Goal: Task Accomplishment & Management: Use online tool/utility

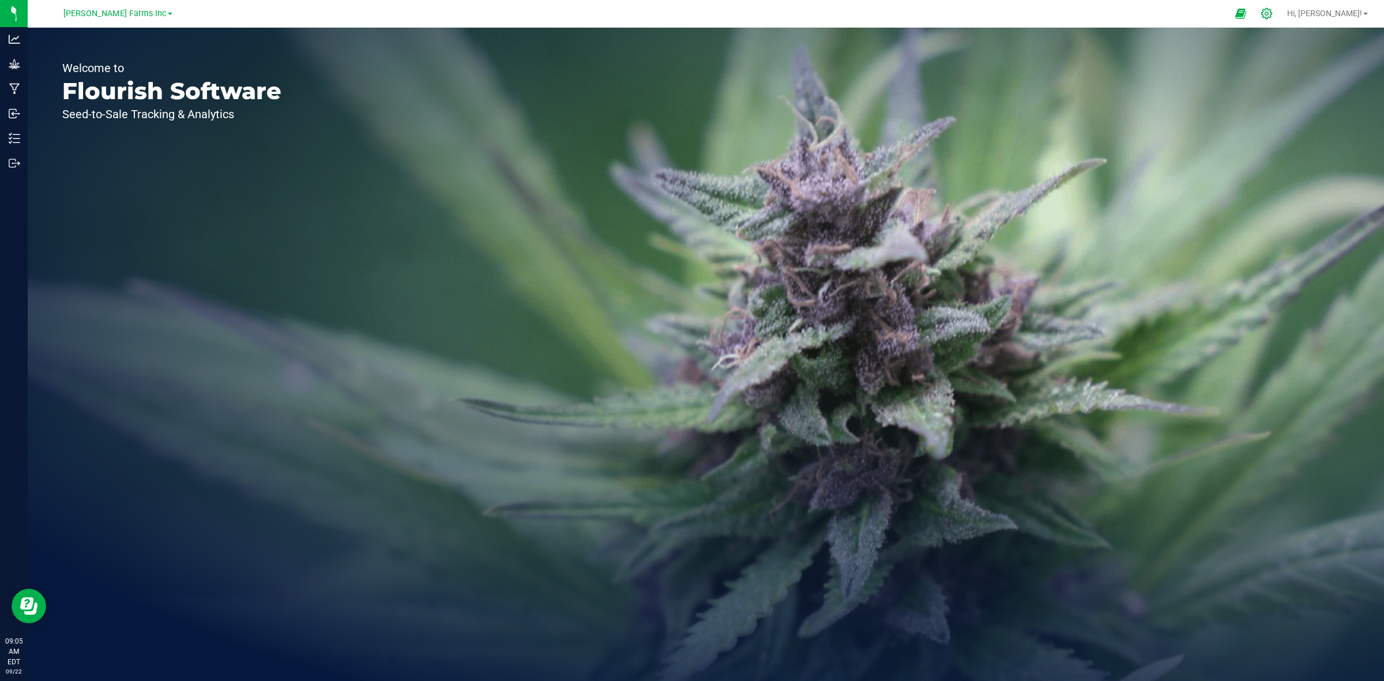
click at [1272, 15] on icon at bounding box center [1266, 13] width 12 height 12
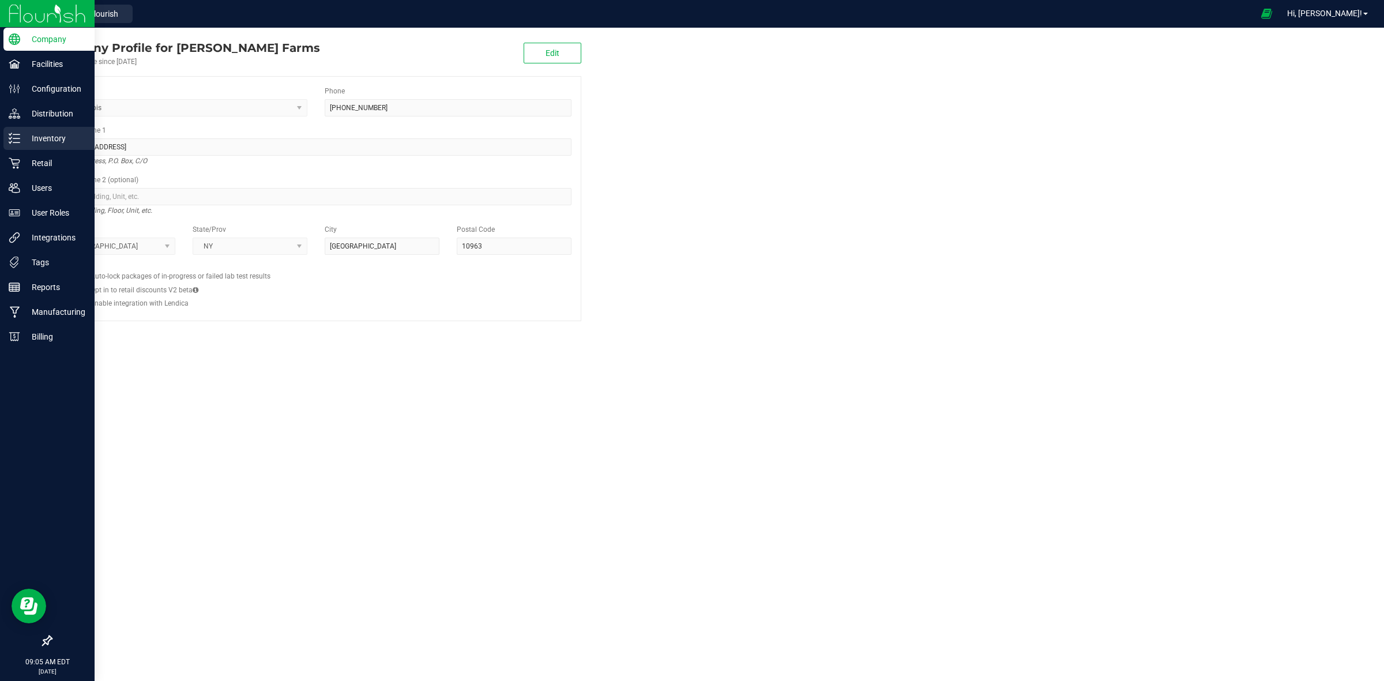
click at [49, 134] on p "Inventory" at bounding box center [54, 138] width 69 height 14
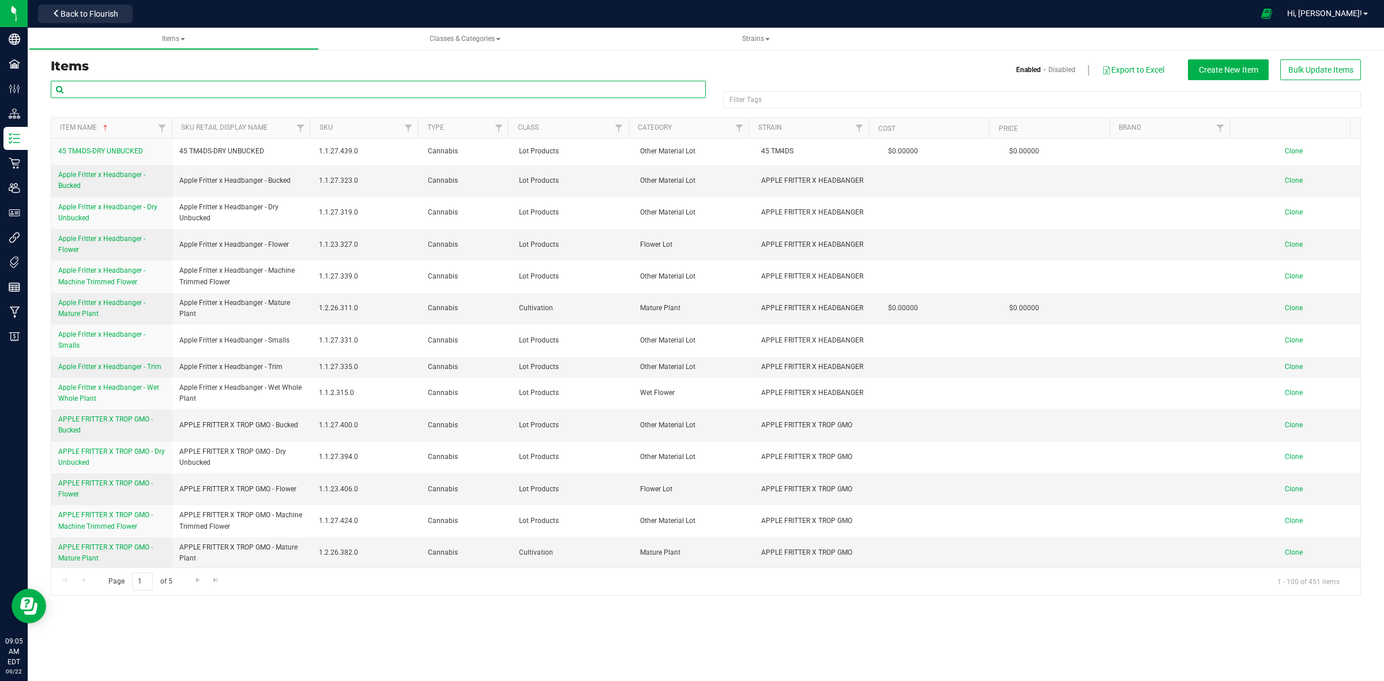
click at [143, 89] on input "text" at bounding box center [378, 89] width 655 height 17
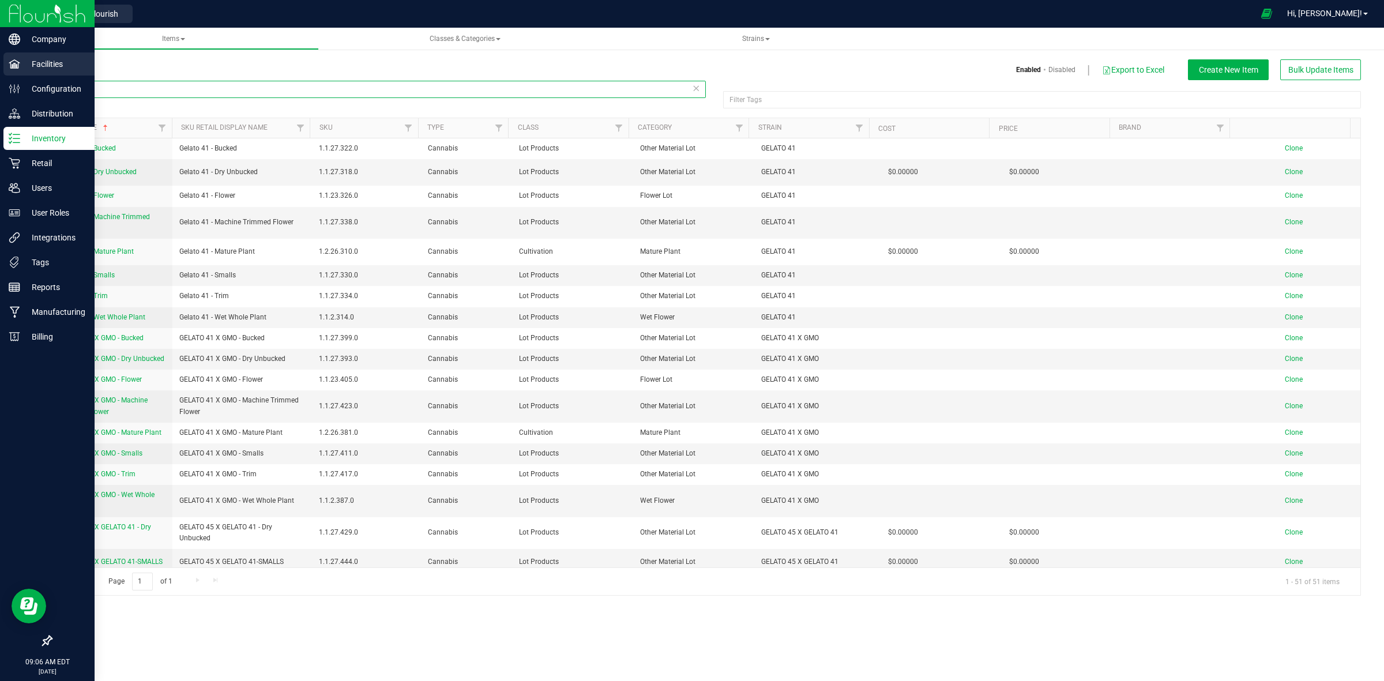
drag, startPoint x: 135, startPoint y: 89, endPoint x: 0, endPoint y: 72, distance: 136.6
click at [0, 72] on div "Company Facilities Configuration Distribution Inventory Retail Users User Roles…" at bounding box center [692, 340] width 1384 height 681
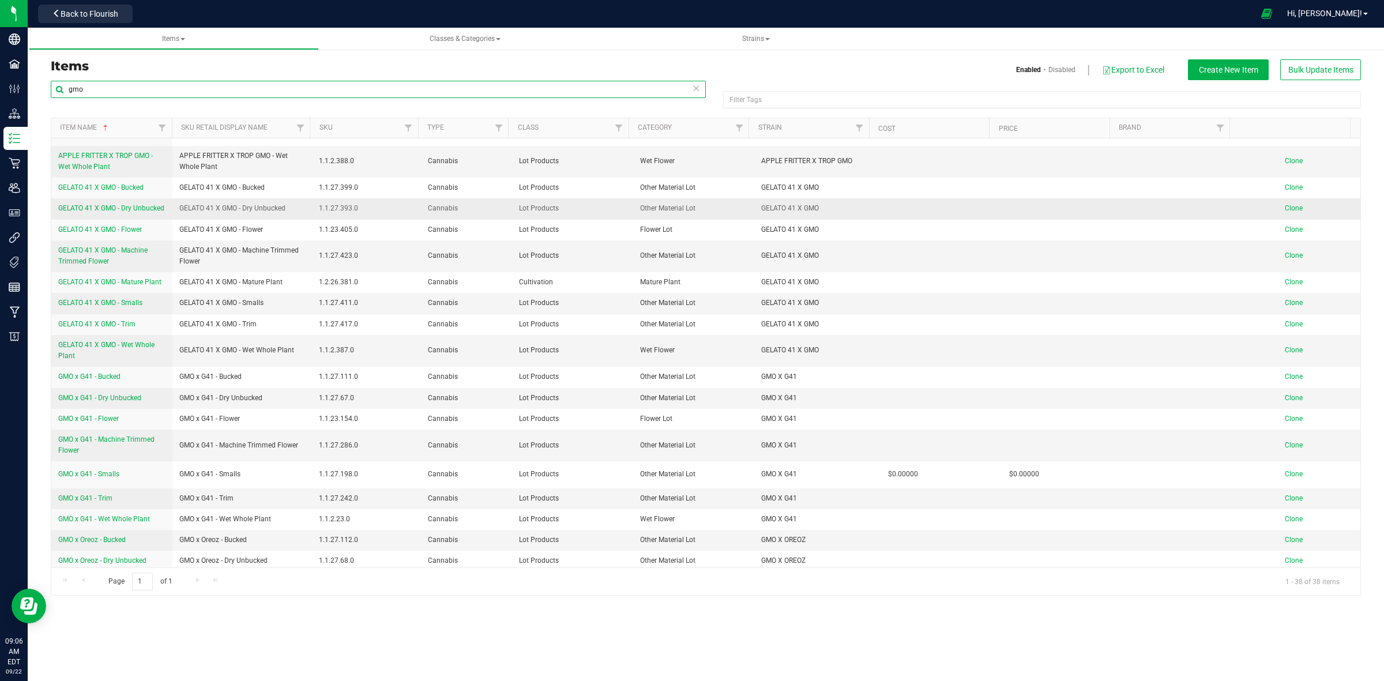
scroll to position [595, 0]
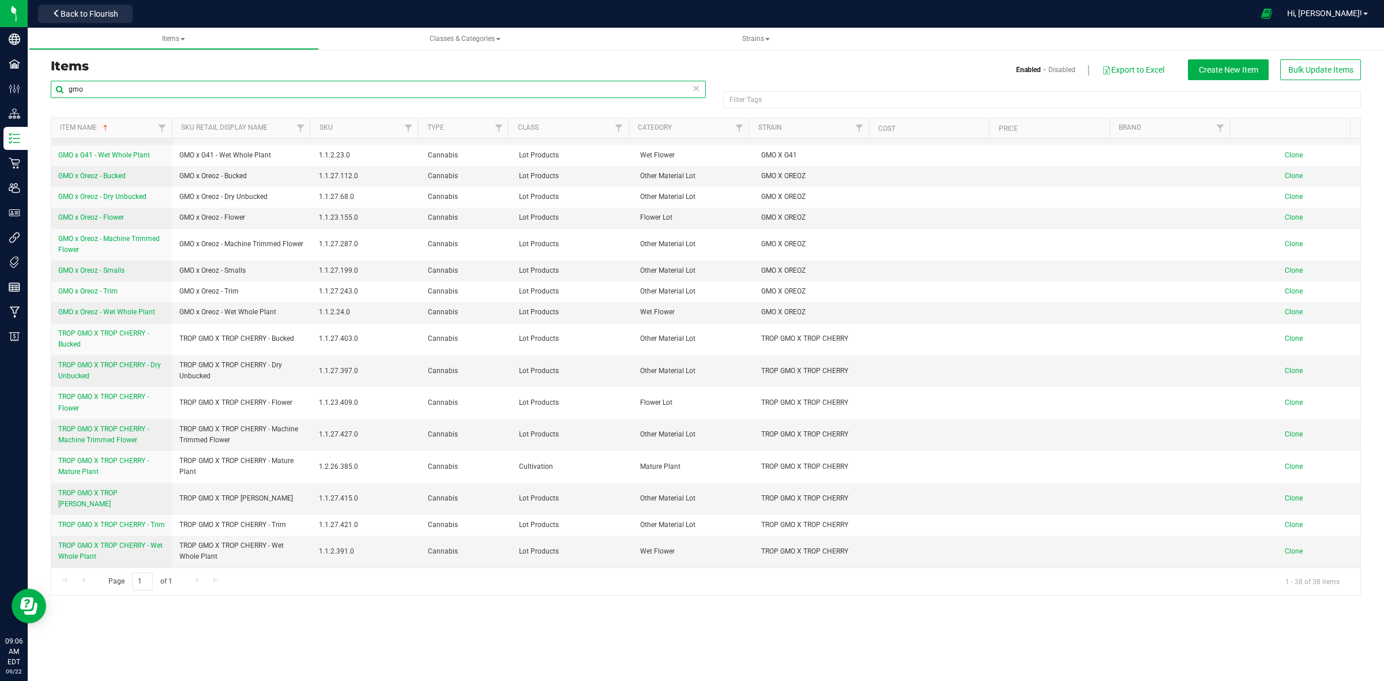
drag, startPoint x: 108, startPoint y: 97, endPoint x: 58, endPoint y: 97, distance: 50.7
click at [58, 97] on input "gmo" at bounding box center [378, 89] width 655 height 17
type input "purple punch"
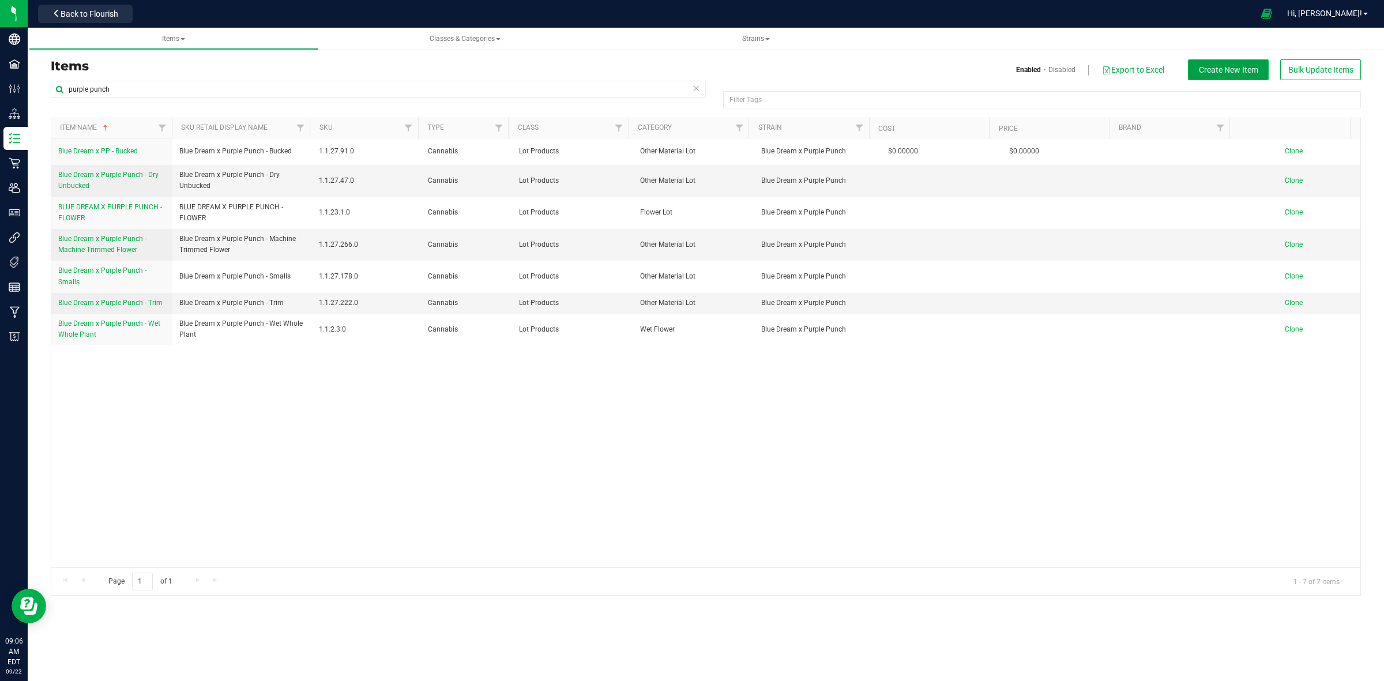
click at [1218, 72] on span "Create New Item" at bounding box center [1227, 69] width 59 height 9
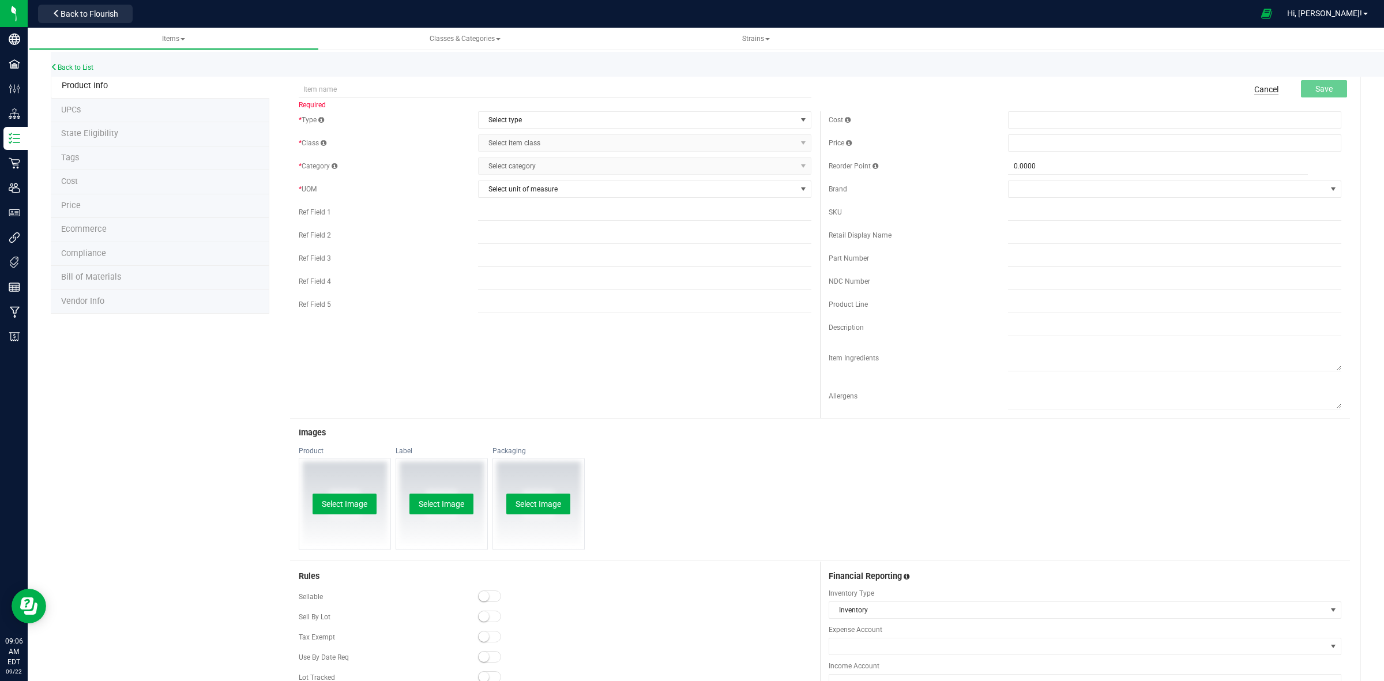
click at [1254, 93] on link "Cancel" at bounding box center [1266, 90] width 24 height 12
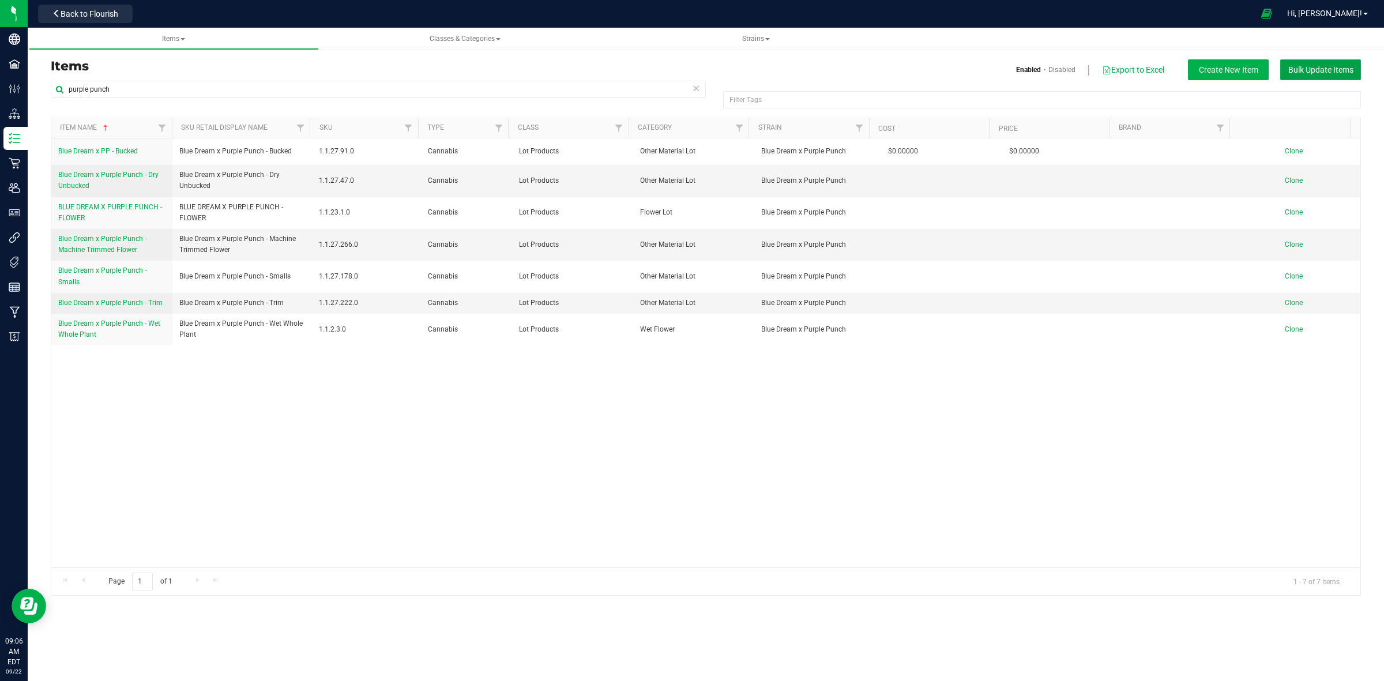
click at [1346, 62] on button "Bulk Update Items" at bounding box center [1320, 69] width 81 height 21
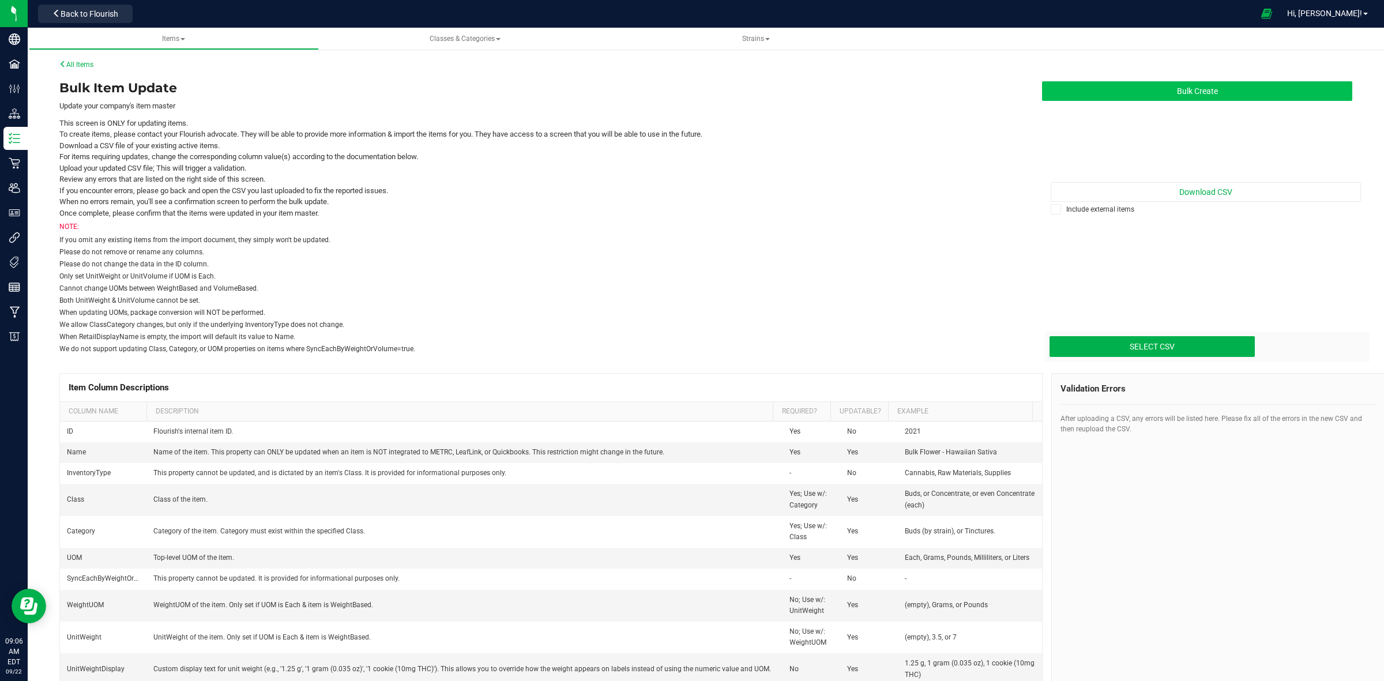
click at [1237, 81] on button "Bulk Create" at bounding box center [1197, 91] width 310 height 20
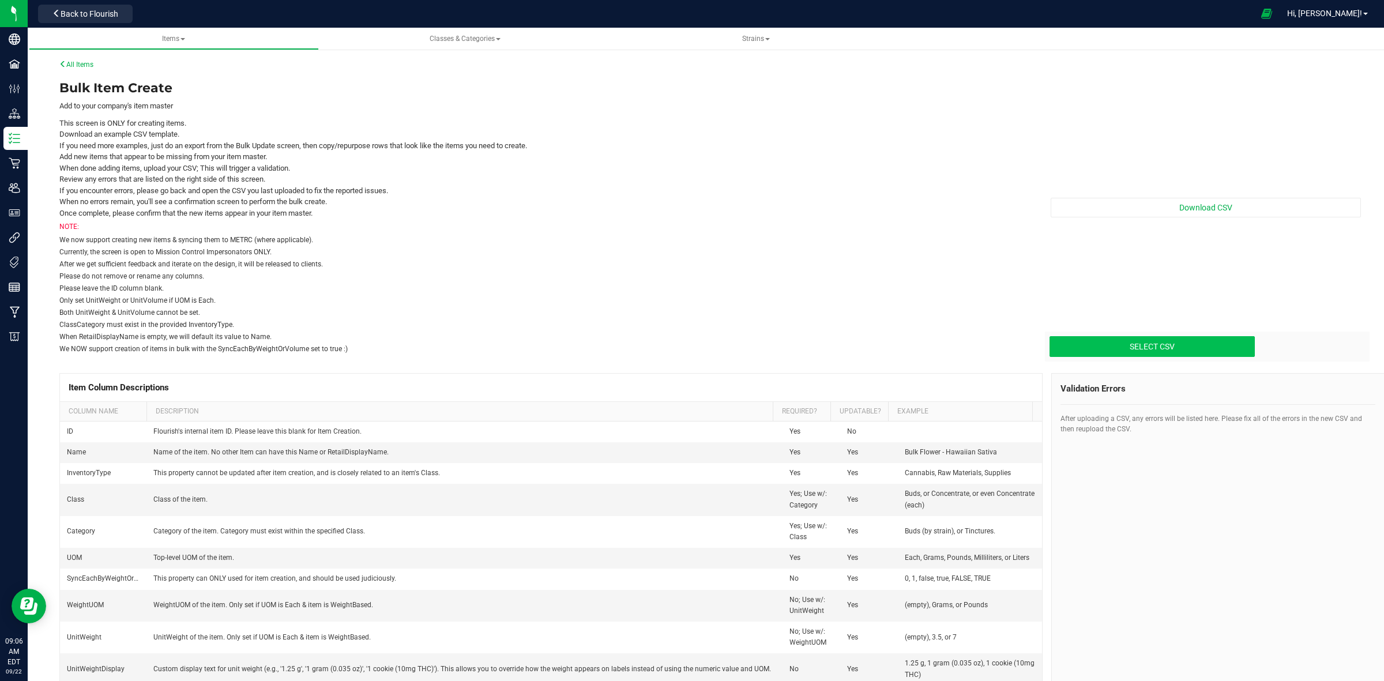
click at [1156, 343] on input "Select CSV" at bounding box center [251, 298] width 2006 height 118
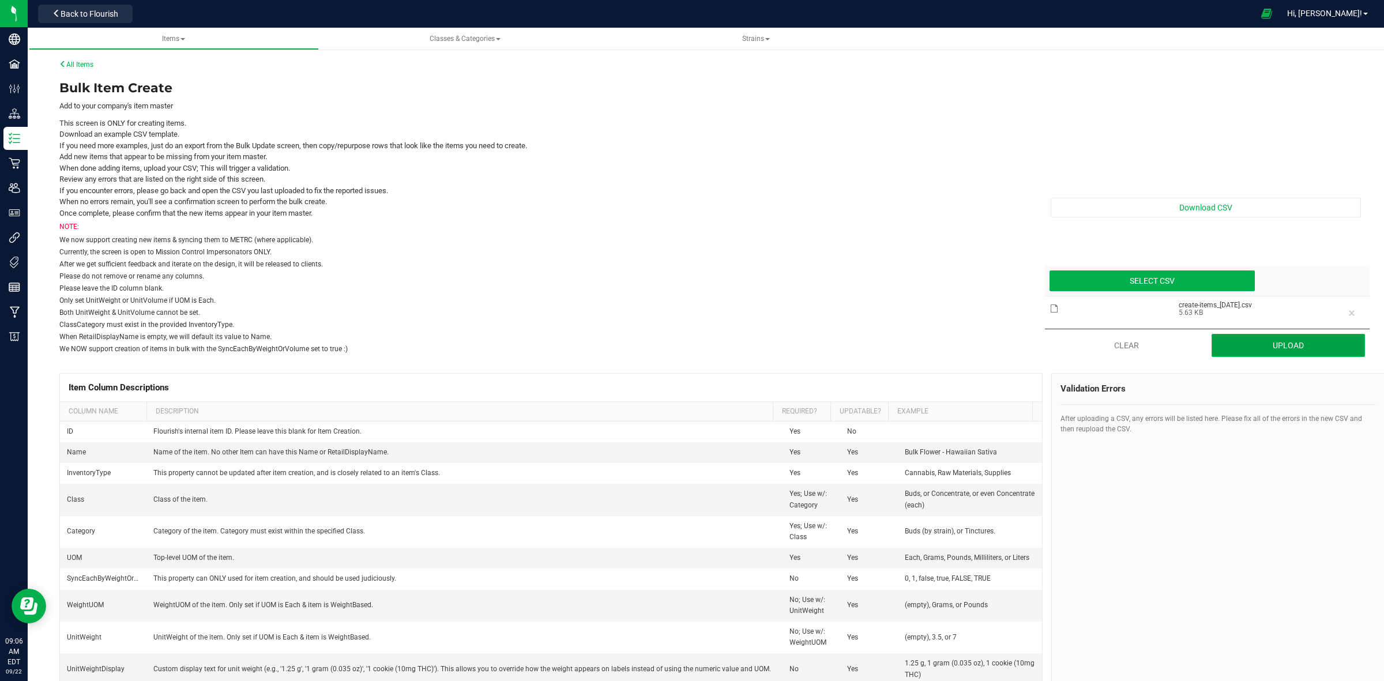
click at [1269, 352] on button "Upload" at bounding box center [1288, 345] width 154 height 23
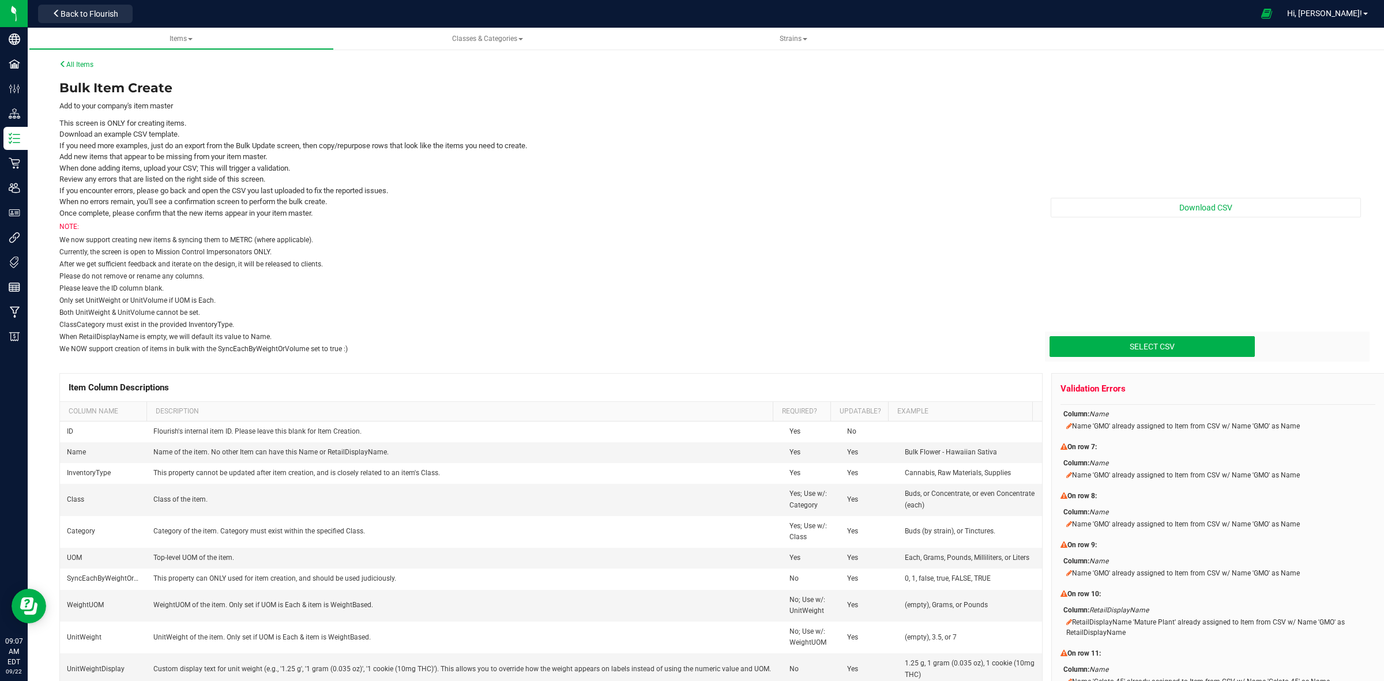
scroll to position [144, 0]
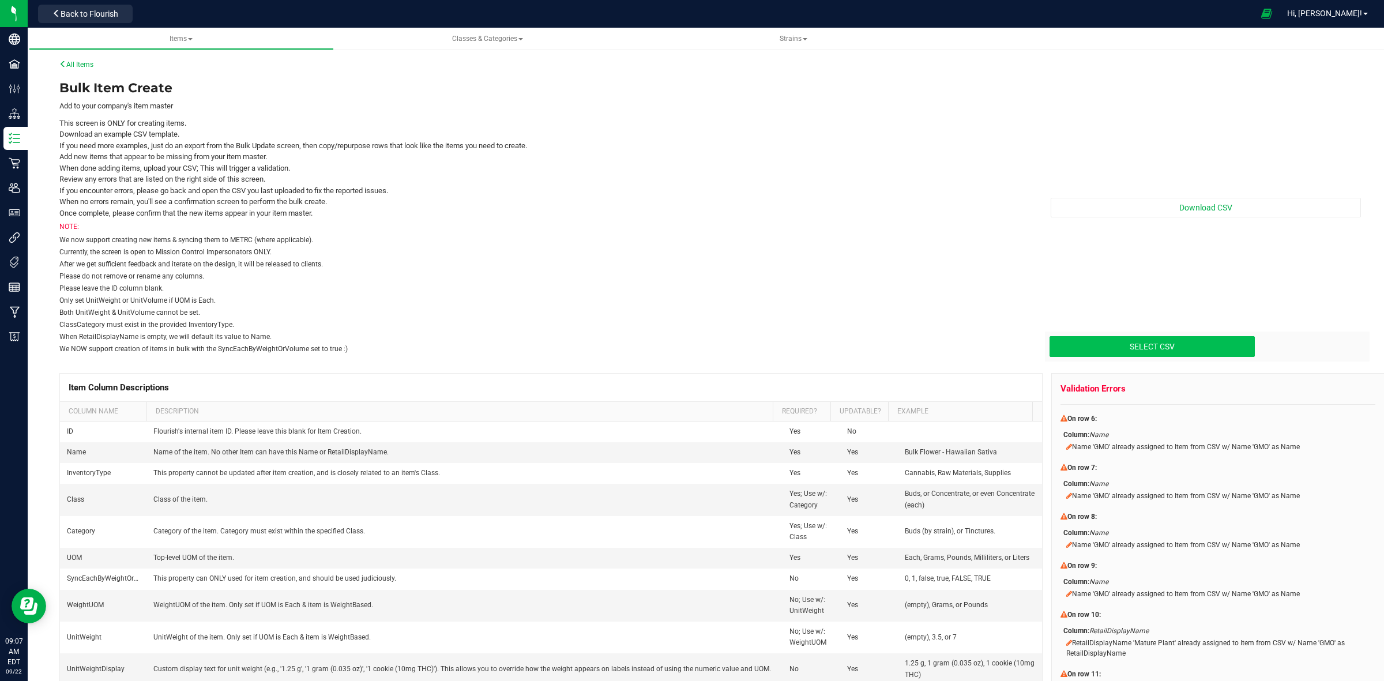
click at [1125, 346] on input "Select CSV" at bounding box center [251, 298] width 2006 height 118
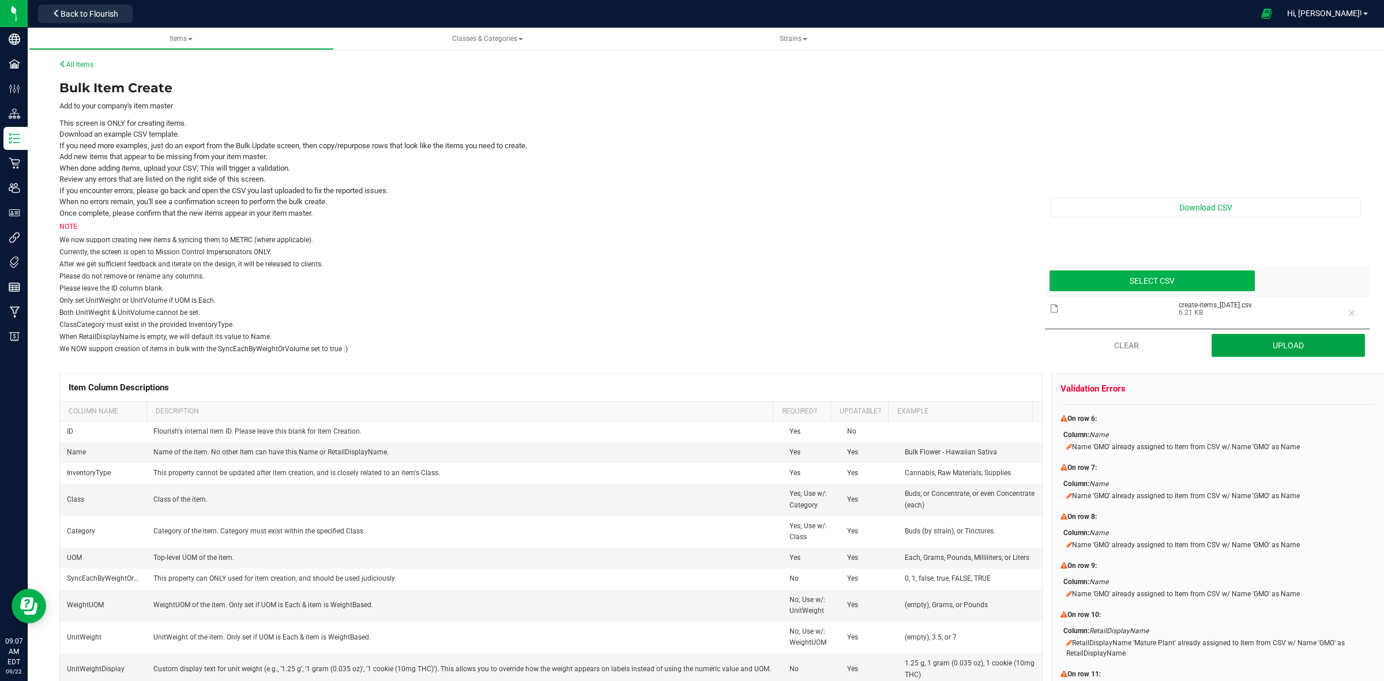
click at [1254, 344] on button "Upload" at bounding box center [1288, 345] width 154 height 23
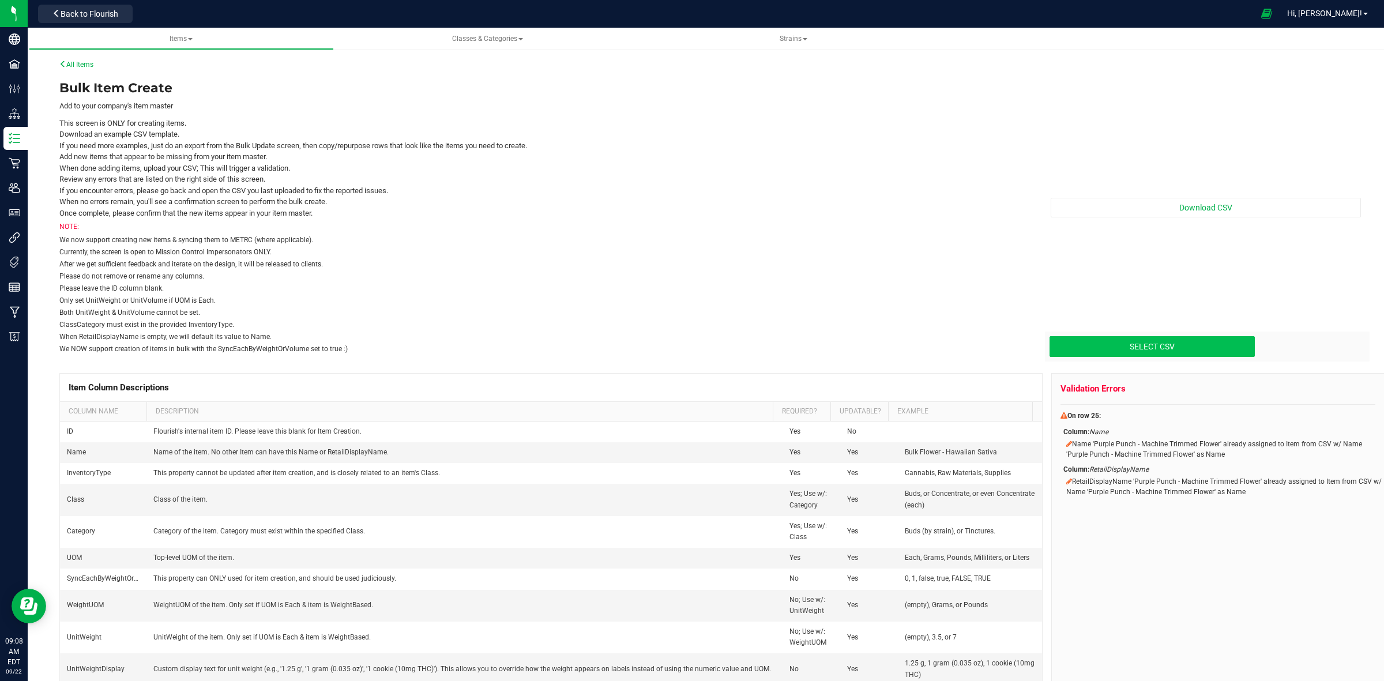
click at [1123, 345] on input "Select CSV" at bounding box center [251, 298] width 2006 height 118
type input "C:\fakepath\create-items_[DATE].csv"
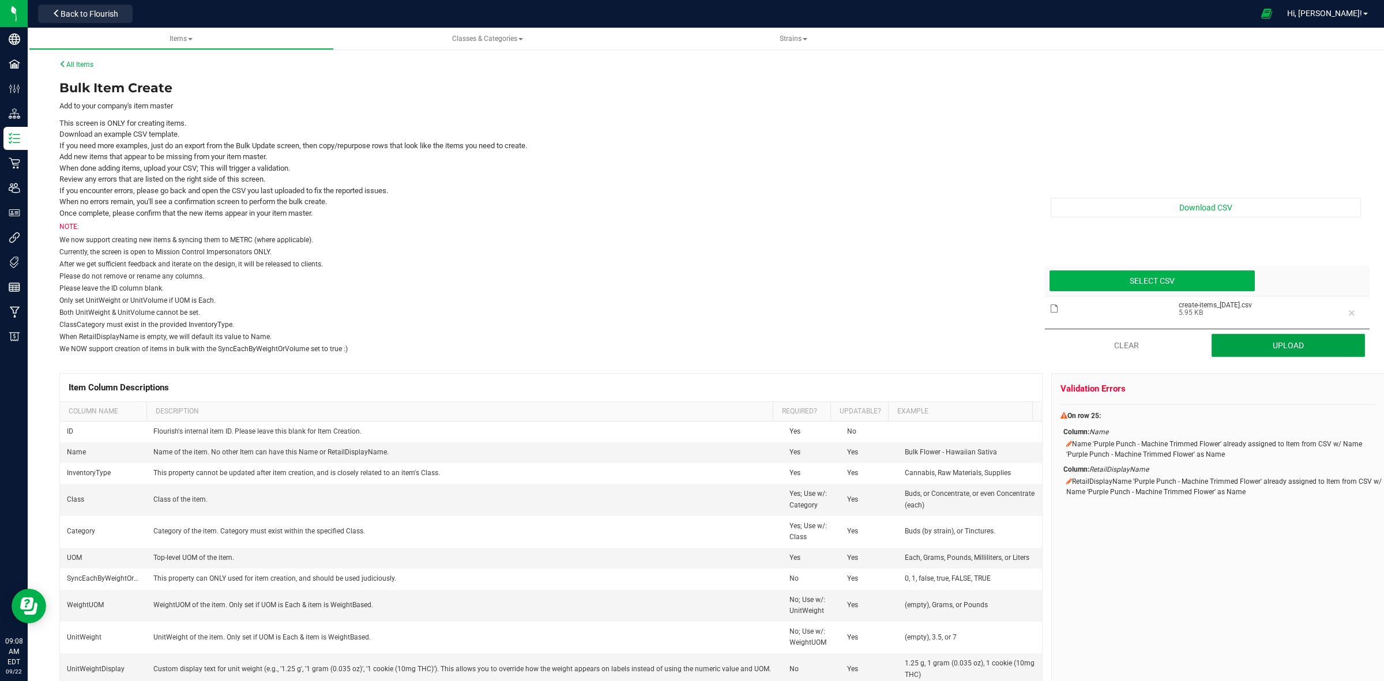
click at [1274, 341] on button "Upload" at bounding box center [1288, 345] width 154 height 23
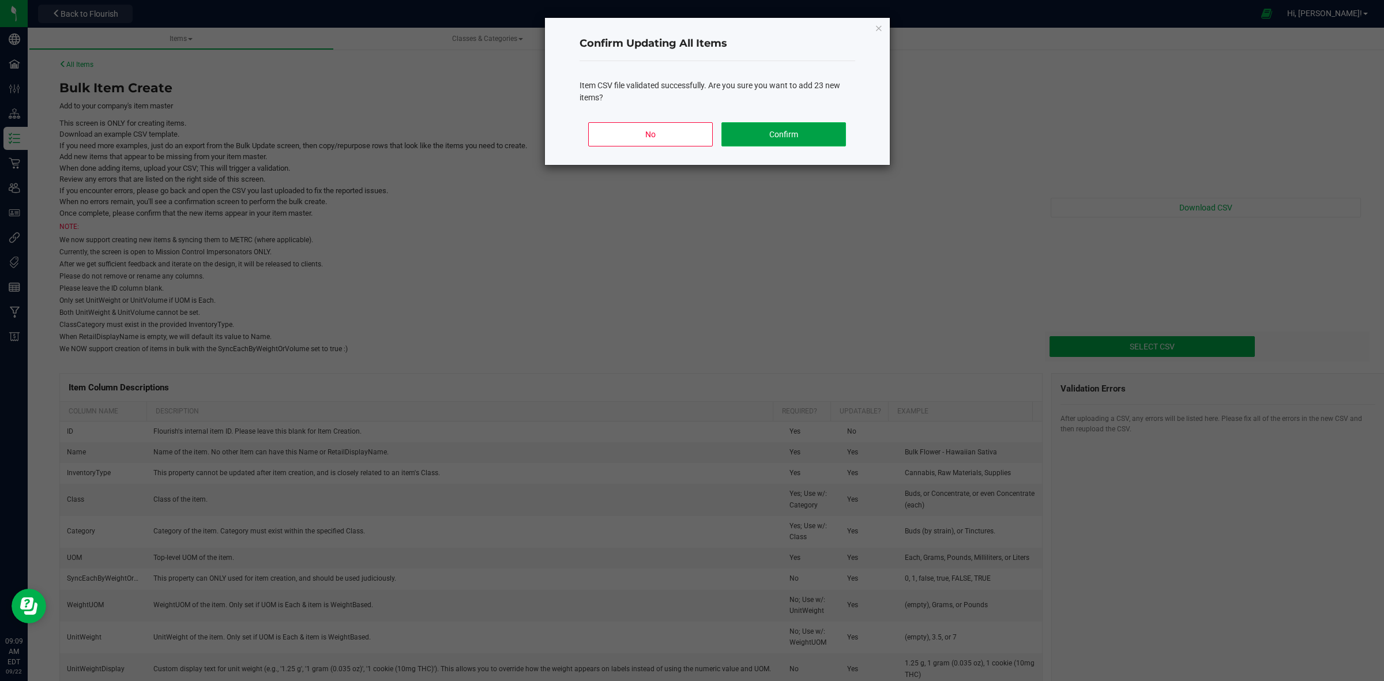
click at [766, 138] on button "Confirm" at bounding box center [783, 134] width 124 height 24
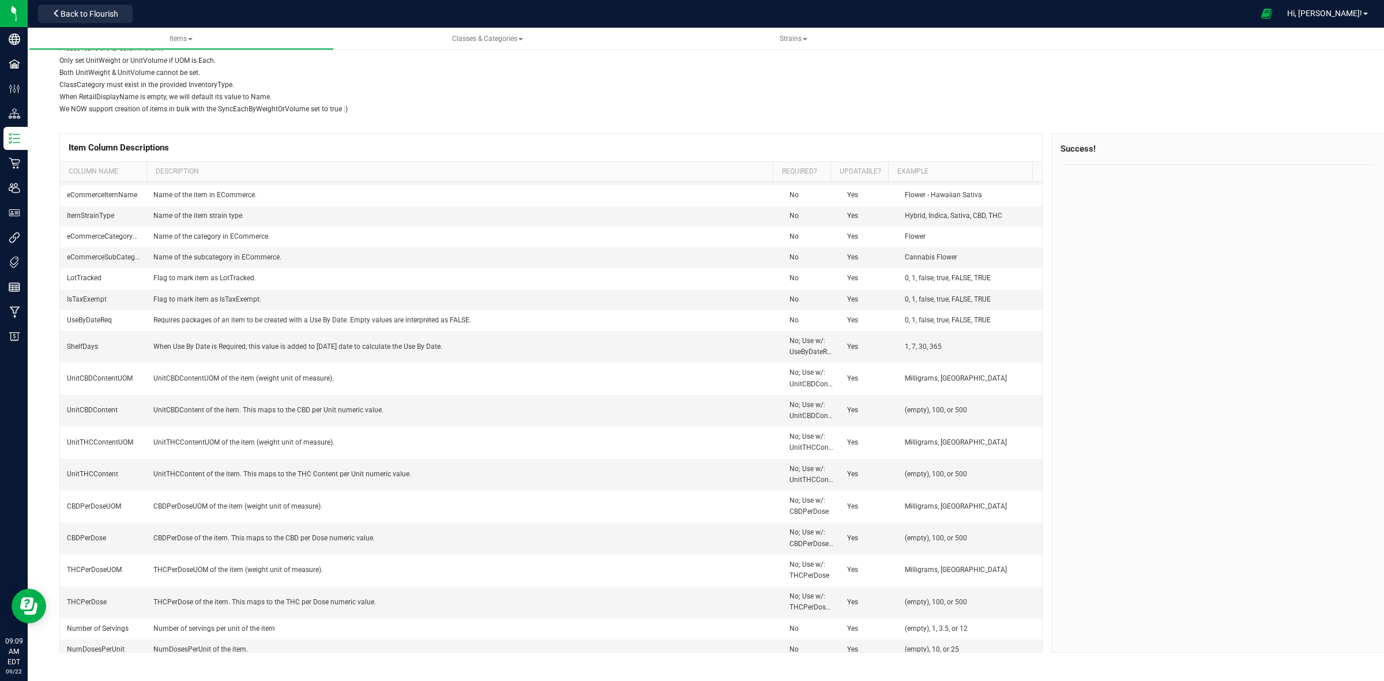
scroll to position [1538, 0]
